Goal: Task Accomplishment & Management: Manage account settings

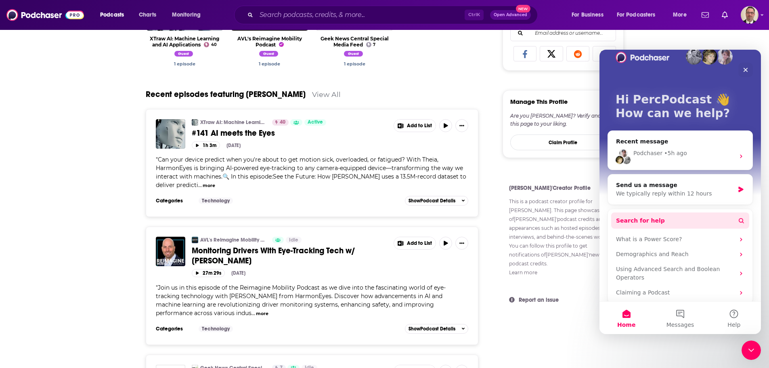
scroll to position [21, 0]
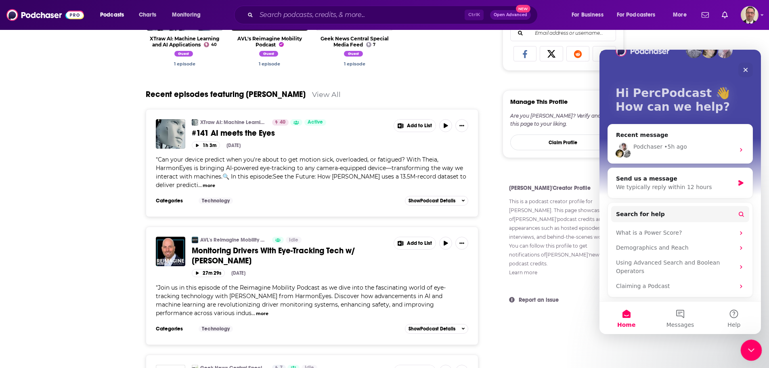
click at [746, 351] on icon "Close Intercom Messenger" at bounding box center [750, 349] width 10 height 10
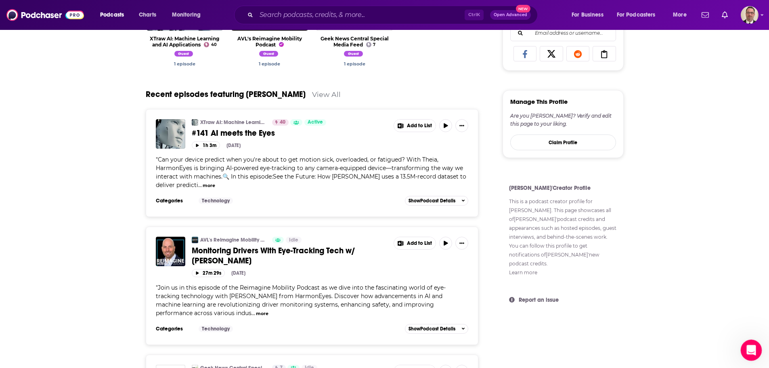
scroll to position [0, 0]
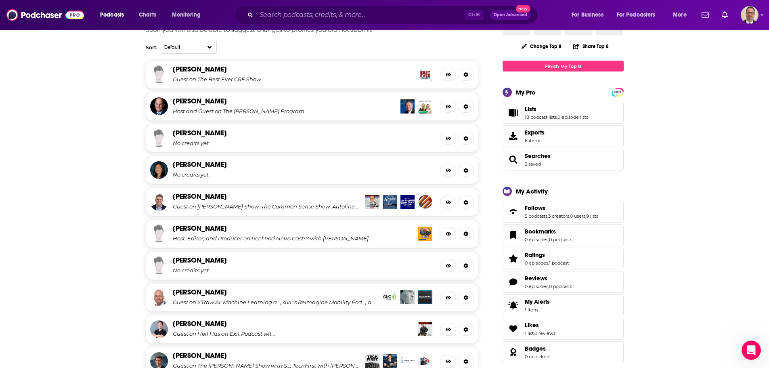
scroll to position [723, 0]
click at [755, 17] on img "Logged in as PercPodcast" at bounding box center [750, 15] width 18 height 18
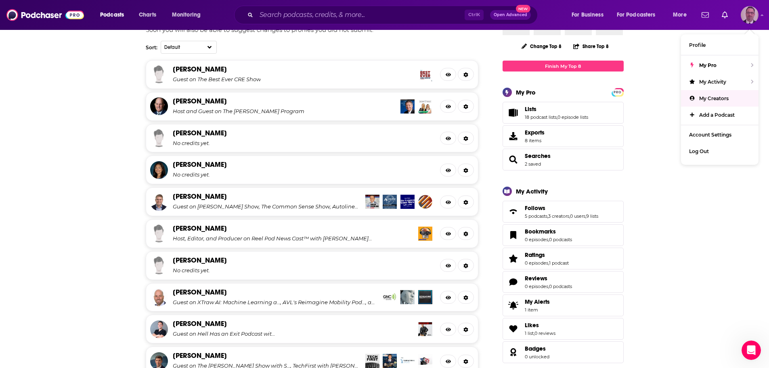
click at [701, 97] on span "My Creators" at bounding box center [713, 98] width 29 height 6
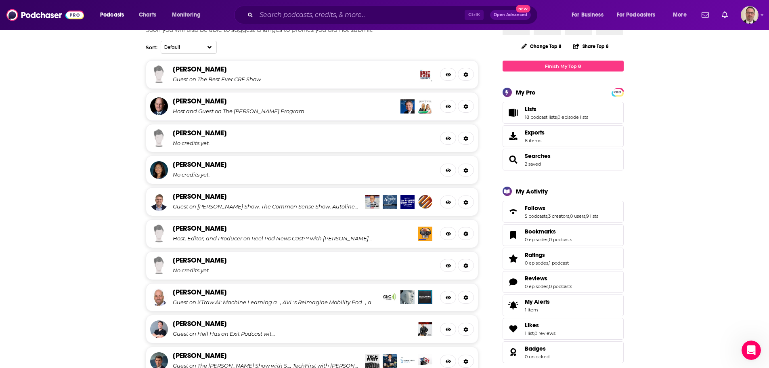
click at [261, 76] on div "Guest on The Best Ever CRE Show" at bounding box center [217, 79] width 88 height 6
drag, startPoint x: 261, startPoint y: 76, endPoint x: 134, endPoint y: 160, distance: 152.4
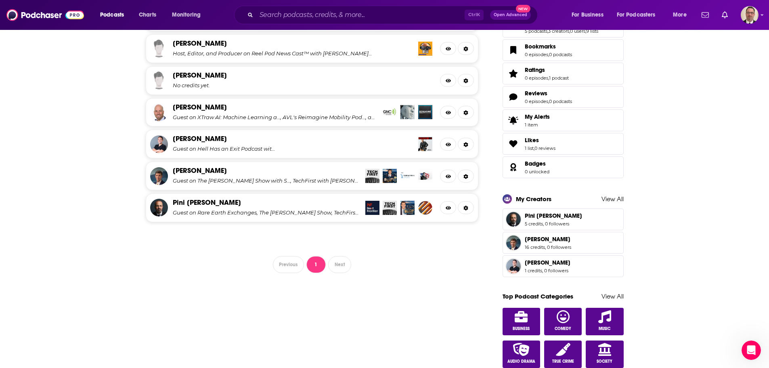
scroll to position [404, 0]
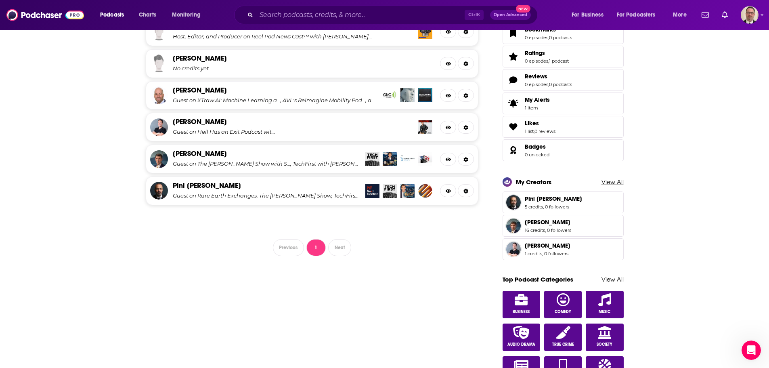
click at [607, 182] on link "View All" at bounding box center [613, 182] width 22 height 8
click at [611, 183] on link "View All" at bounding box center [613, 182] width 22 height 8
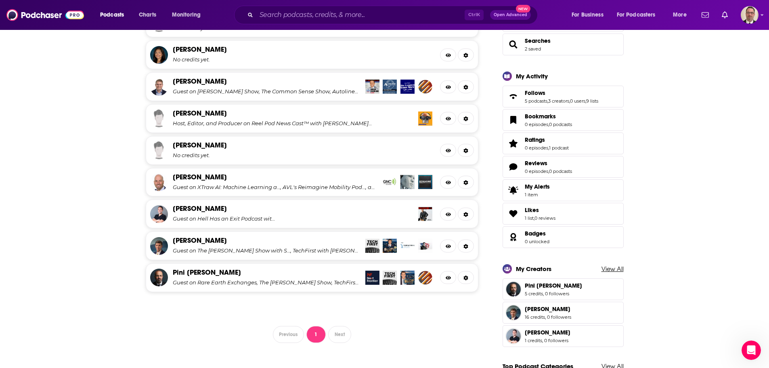
scroll to position [277, 0]
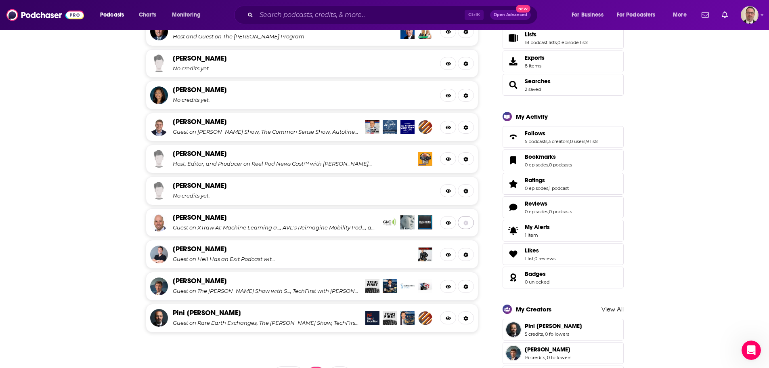
click at [463, 223] on link at bounding box center [466, 222] width 16 height 13
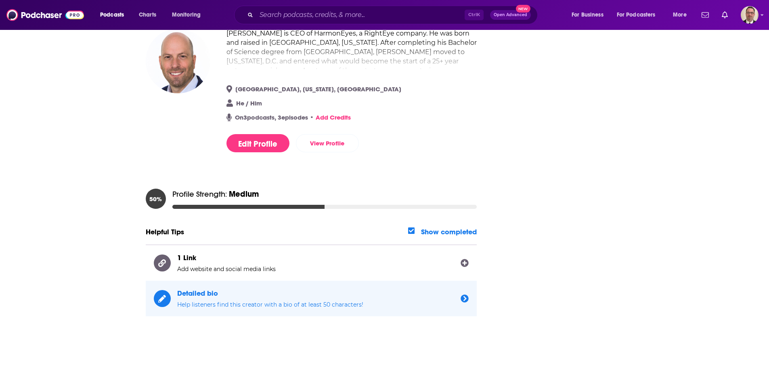
scroll to position [83, 0]
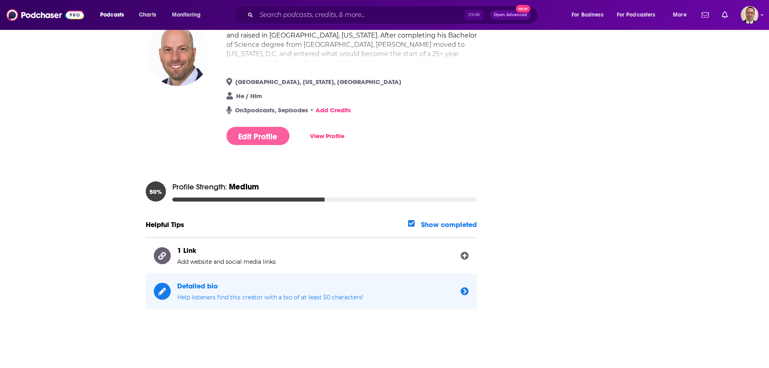
click at [247, 131] on button "Edit Profile" at bounding box center [258, 136] width 63 height 18
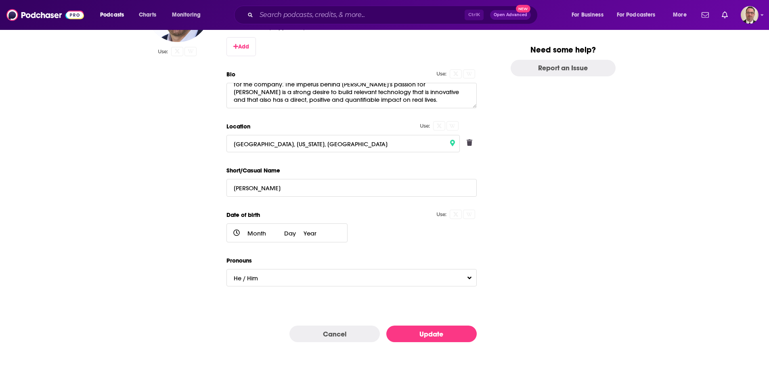
scroll to position [0, 0]
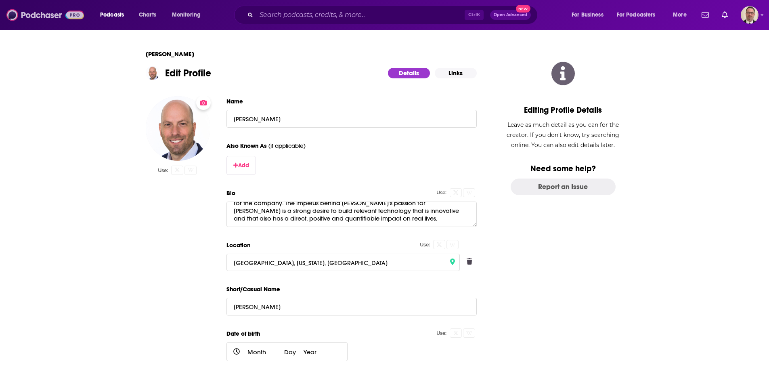
click at [53, 13] on img at bounding box center [45, 14] width 78 height 15
